Goal: Task Accomplishment & Management: Use online tool/utility

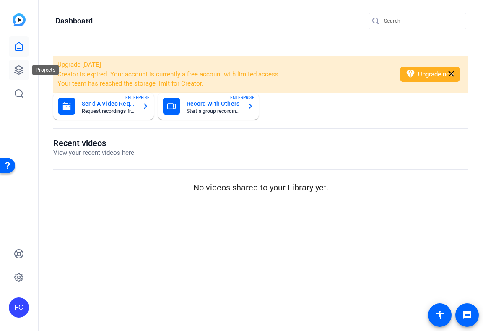
click at [19, 69] on icon at bounding box center [19, 70] width 8 height 8
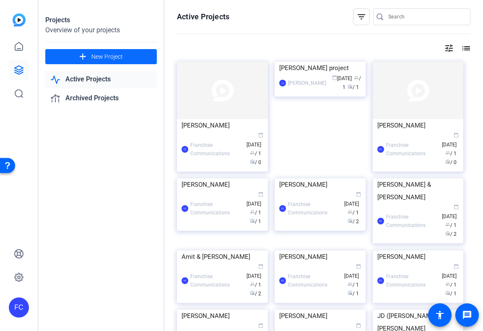
click at [119, 55] on span "New Project" at bounding box center [106, 56] width 31 height 9
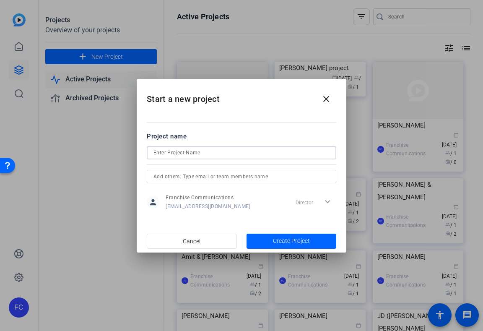
click at [237, 153] on input at bounding box center [241, 153] width 176 height 10
type input "[PERSON_NAME]"
click at [307, 241] on span "Create Project" at bounding box center [291, 240] width 37 height 9
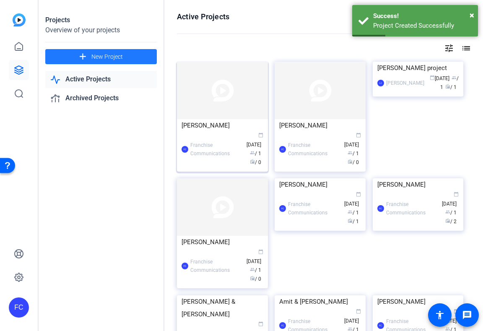
click at [219, 140] on div "FC Franchise Communications calendar_today [DATE] group / 1 radio / 0" at bounding box center [223, 149] width 82 height 35
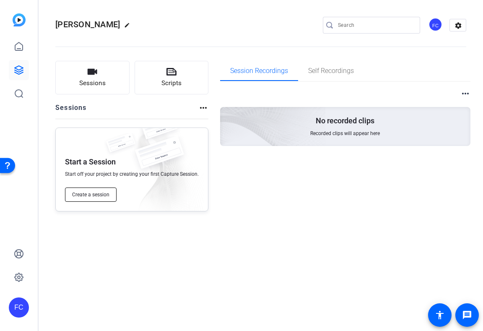
click at [107, 195] on span "Create a session" at bounding box center [90, 194] width 37 height 7
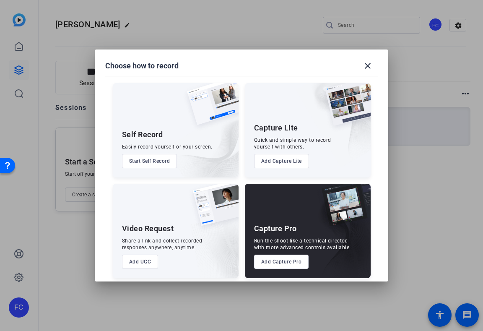
click at [293, 264] on button "Add Capture Pro" at bounding box center [281, 261] width 55 height 14
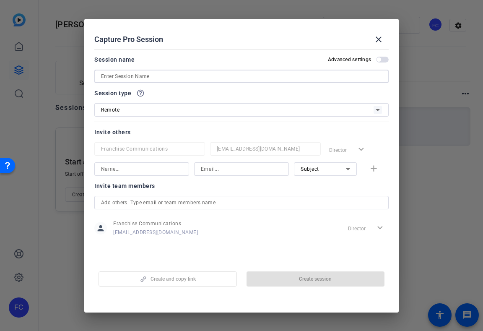
click at [203, 77] on input at bounding box center [241, 76] width 281 height 10
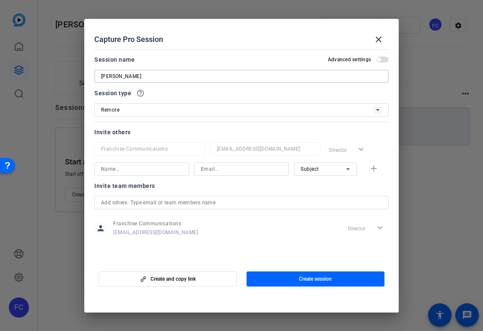
type input "[PERSON_NAME]"
click at [317, 279] on span "Create session" at bounding box center [315, 278] width 33 height 7
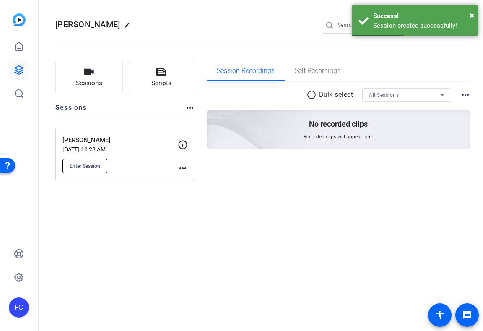
click at [102, 163] on button "Enter Session" at bounding box center [84, 166] width 45 height 14
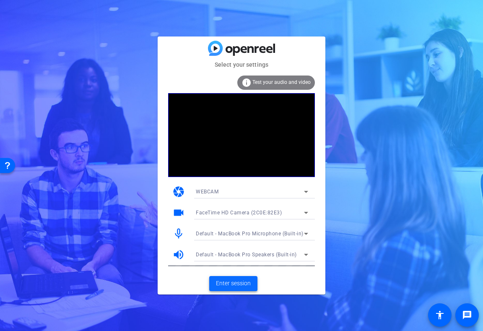
click at [237, 284] on span "Enter session" at bounding box center [233, 283] width 35 height 9
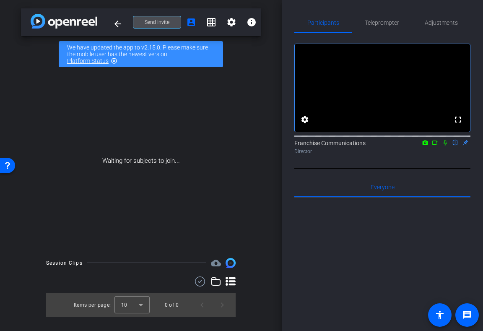
click at [169, 23] on span at bounding box center [156, 22] width 47 height 20
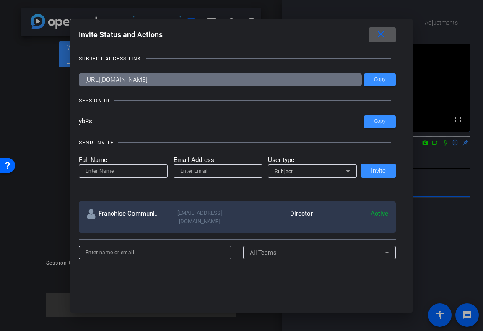
click at [384, 33] on mat-icon "close" at bounding box center [381, 34] width 10 height 10
